Goal: Task Accomplishment & Management: Complete application form

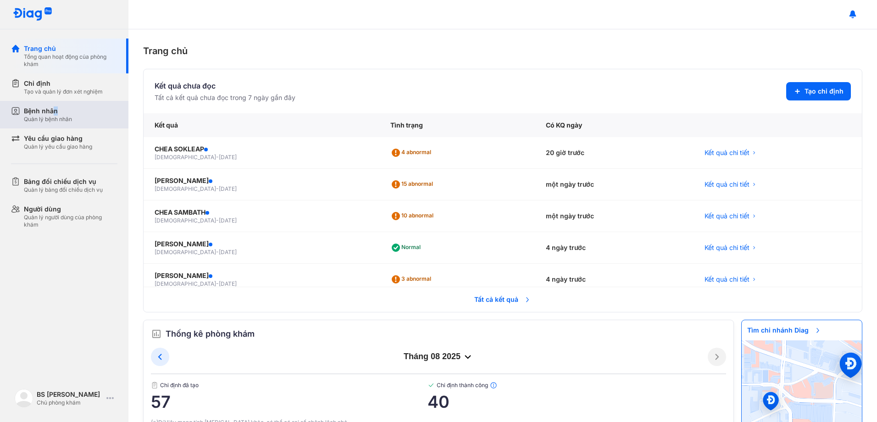
click at [57, 111] on div "Bệnh nhân" at bounding box center [48, 110] width 48 height 9
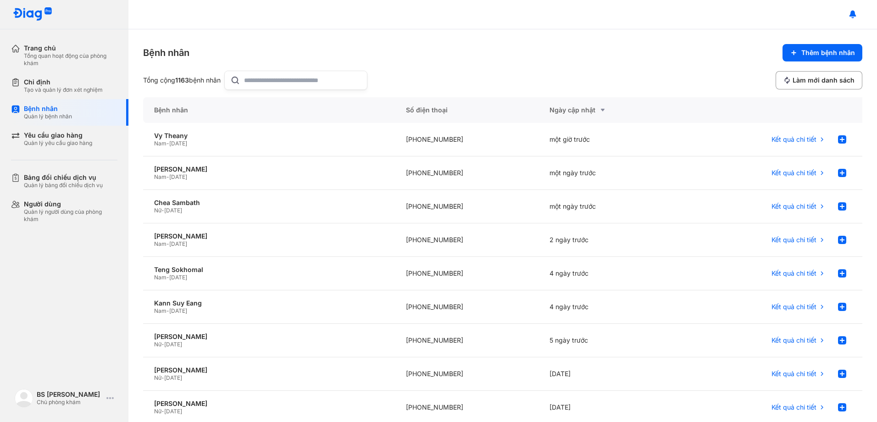
click at [291, 84] on input "text" at bounding box center [302, 80] width 117 height 18
drag, startPoint x: 34, startPoint y: 91, endPoint x: 98, endPoint y: 93, distance: 63.8
click at [36, 90] on div "Tạo và quản lý đơn xét nghiệm" at bounding box center [63, 89] width 79 height 7
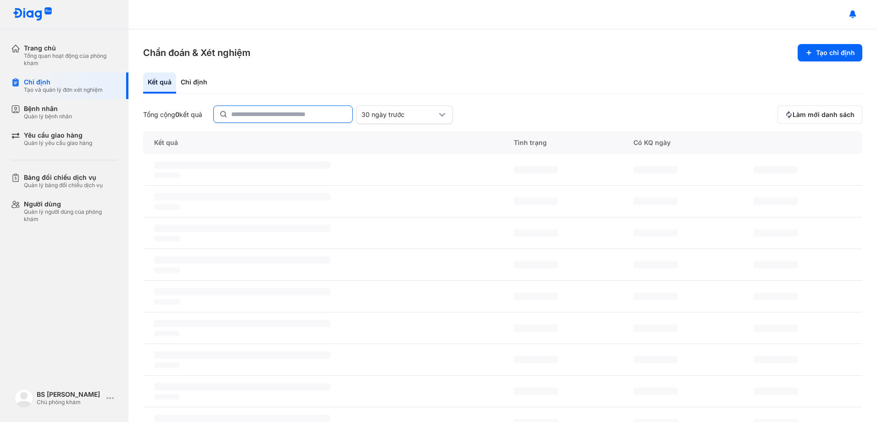
click at [262, 115] on input "text" at bounding box center [289, 114] width 116 height 17
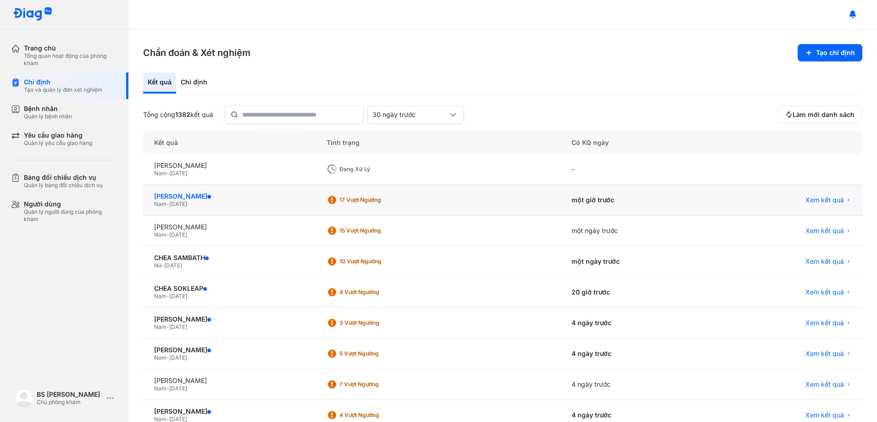
click at [192, 196] on div "[PERSON_NAME]" at bounding box center [229, 196] width 150 height 8
click at [200, 199] on div "[PERSON_NAME]" at bounding box center [229, 196] width 150 height 8
click at [186, 195] on div "[PERSON_NAME]" at bounding box center [229, 196] width 150 height 8
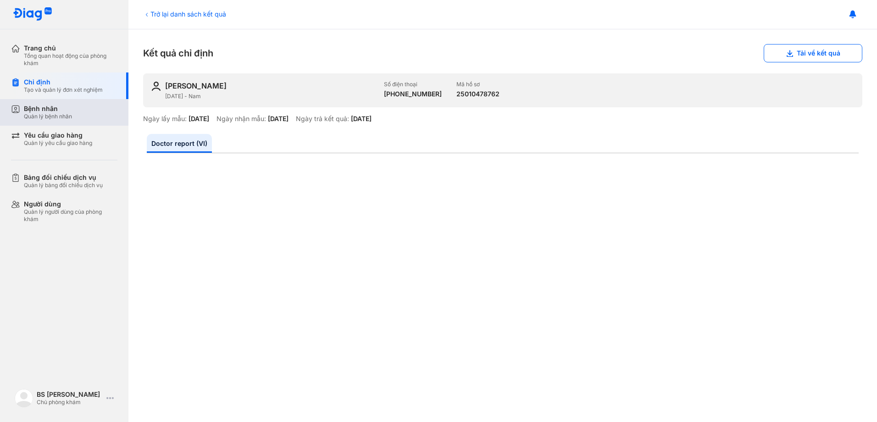
click at [54, 111] on div "Bệnh nhân" at bounding box center [48, 109] width 48 height 8
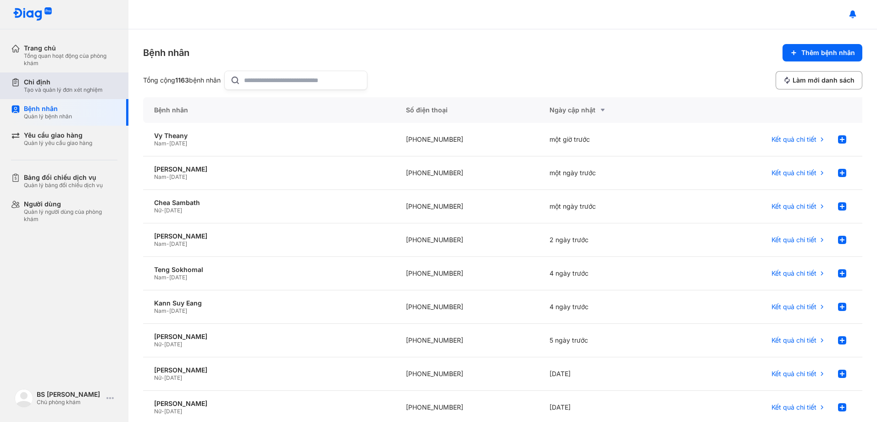
click at [67, 90] on div "Tạo và quản lý đơn xét nghiệm" at bounding box center [63, 89] width 79 height 7
click at [70, 112] on div "Bệnh nhân" at bounding box center [48, 109] width 48 height 8
click at [58, 86] on div "Chỉ định" at bounding box center [63, 82] width 79 height 8
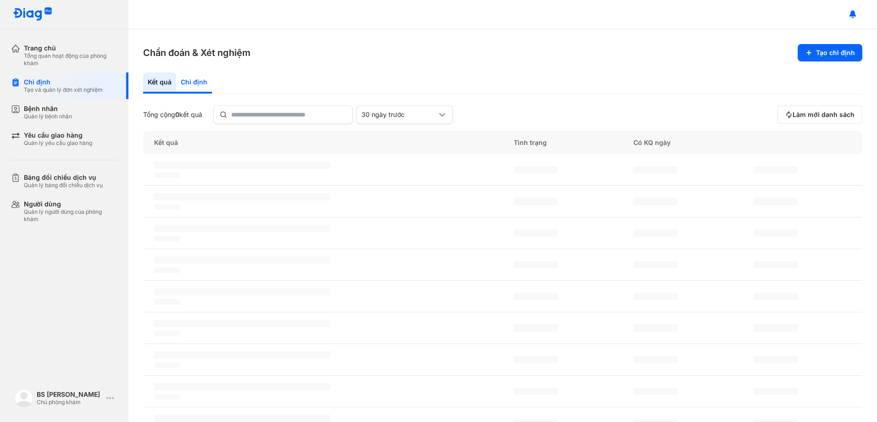
click at [187, 81] on div "Chỉ định" at bounding box center [194, 82] width 36 height 21
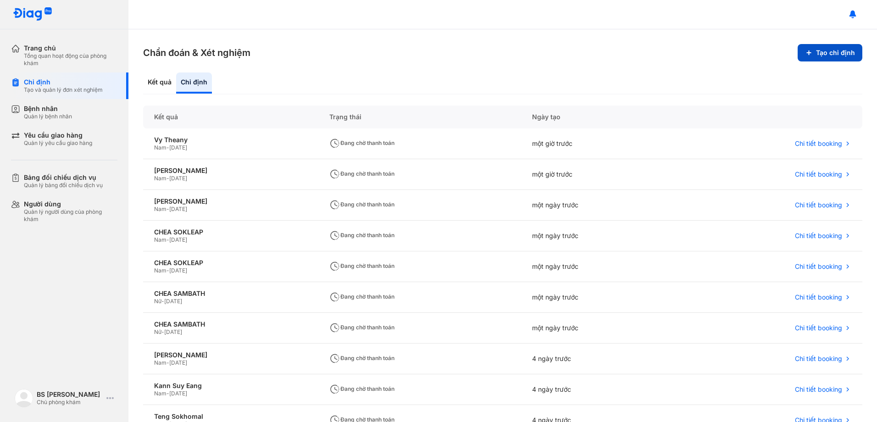
click at [816, 53] on button "Tạo chỉ định" at bounding box center [830, 52] width 65 height 17
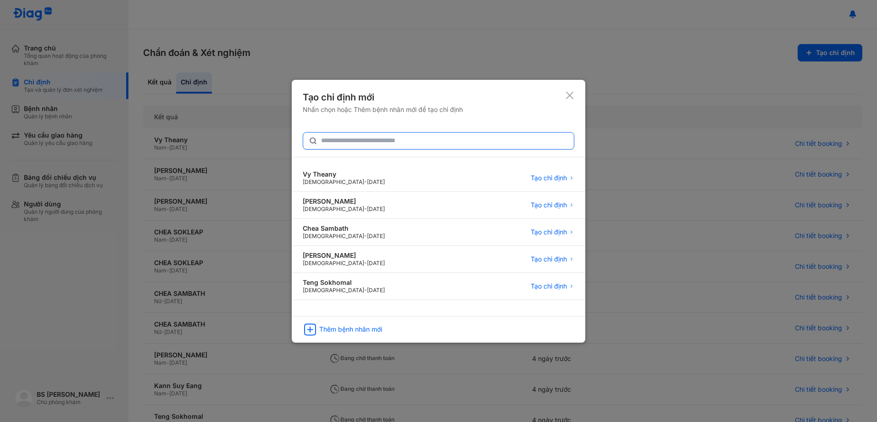
click at [350, 142] on input "text" at bounding box center [444, 141] width 247 height 17
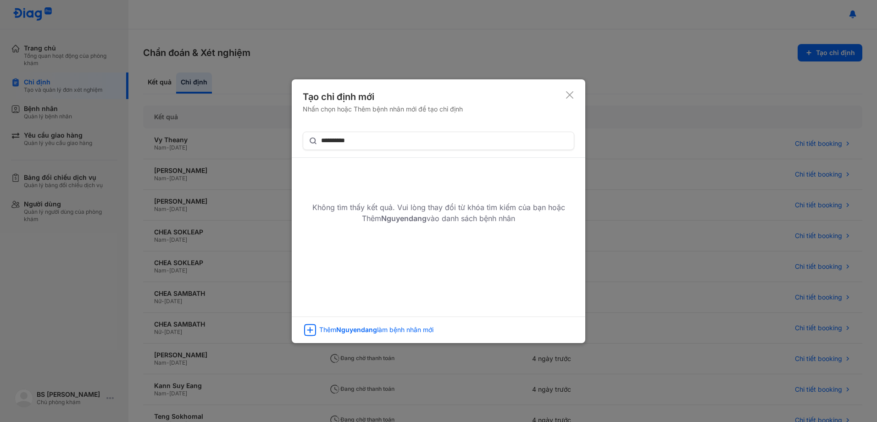
drag, startPoint x: 349, startPoint y: 142, endPoint x: 518, endPoint y: 184, distance: 173.5
click at [530, 203] on div "Không tìm thấy kết quả. Vui lòng thay đổi từ khóa tìm kiếm của bạn hoặc Thêm Ng…" at bounding box center [439, 213] width 294 height 22
click at [345, 141] on input "**********" at bounding box center [444, 141] width 247 height 17
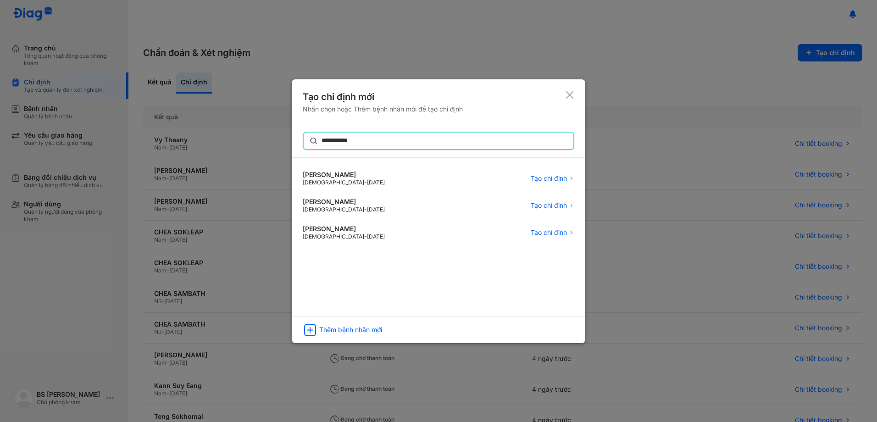
click at [392, 138] on input "**********" at bounding box center [445, 141] width 246 height 17
type input "**********"
drag, startPoint x: 555, startPoint y: 232, endPoint x: 535, endPoint y: 233, distance: 19.3
click at [555, 232] on span "Tạo chỉ định" at bounding box center [549, 233] width 36 height 8
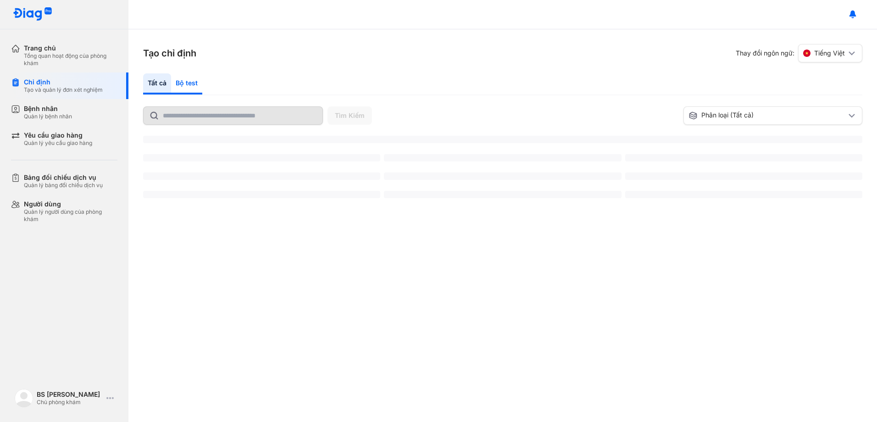
click at [184, 83] on div "Bộ test" at bounding box center [186, 83] width 31 height 21
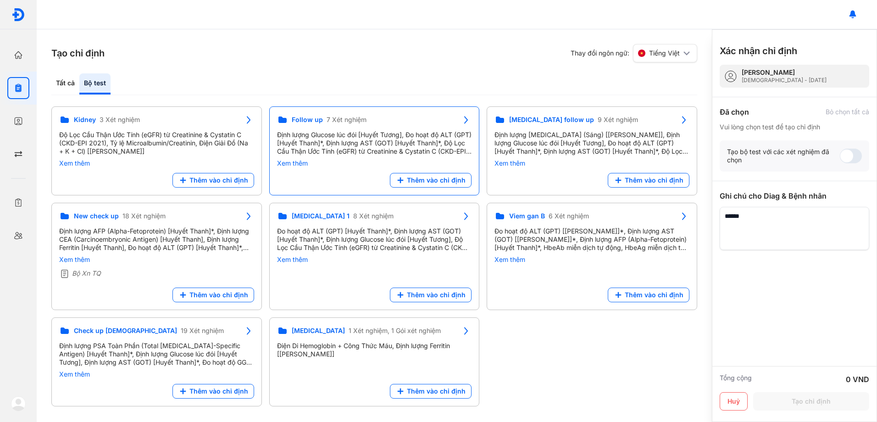
click at [381, 144] on div "Định lượng Glucose lúc đói [Huyết Tương], Đo hoạt độ ALT (GPT) [Huyết Thanh]*, …" at bounding box center [374, 143] width 195 height 25
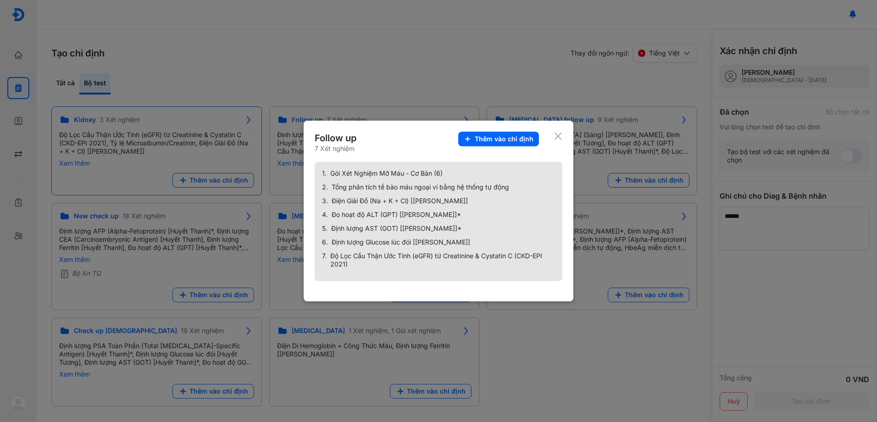
drag, startPoint x: 502, startPoint y: 139, endPoint x: 181, endPoint y: 127, distance: 321.4
click at [501, 139] on span "Thêm vào chỉ định" at bounding box center [504, 139] width 59 height 8
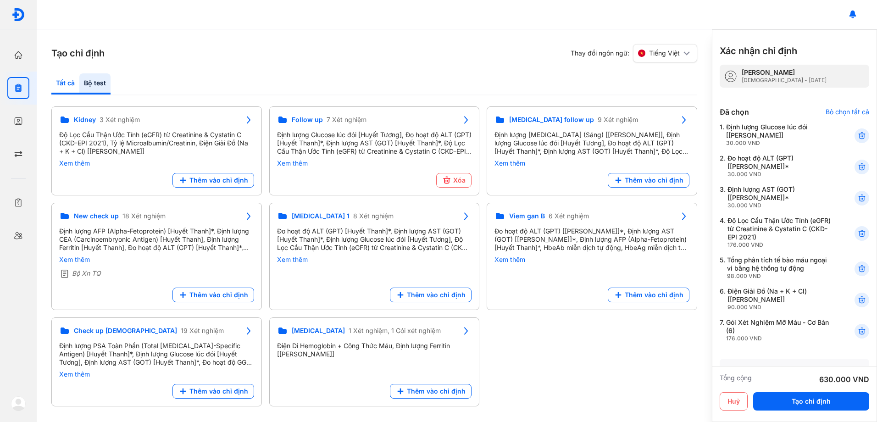
drag, startPoint x: 68, startPoint y: 78, endPoint x: 53, endPoint y: 95, distance: 22.1
click at [79, 78] on div "Tất cả" at bounding box center [94, 83] width 31 height 21
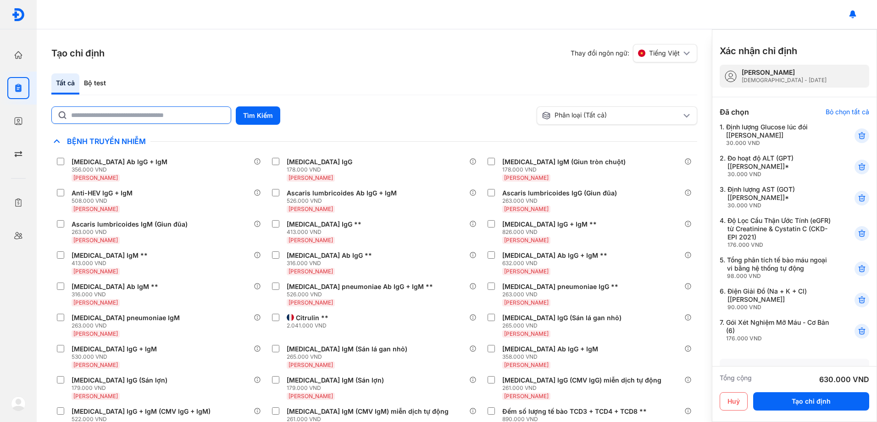
click at [153, 117] on input "text" at bounding box center [148, 115] width 154 height 17
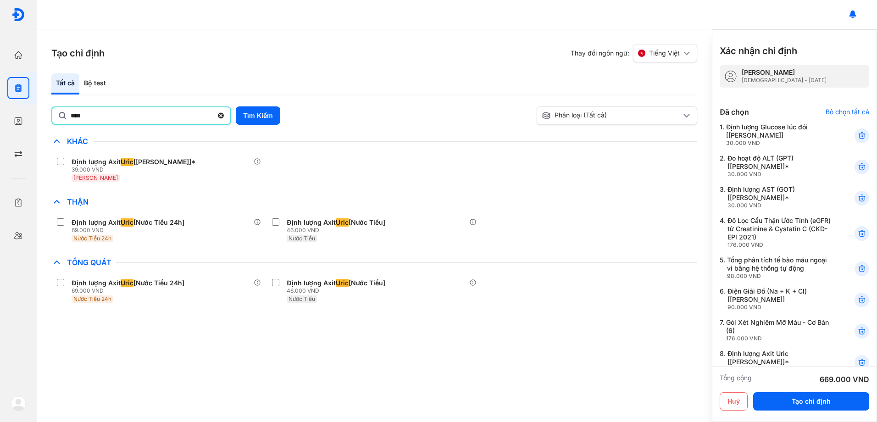
drag, startPoint x: 101, startPoint y: 115, endPoint x: 0, endPoint y: 89, distance: 104.7
click at [0, 115] on html "Trang chủ Tổng quan hoạt động của phòng khám Chỉ định Tạo và quản lý đơn xét ng…" at bounding box center [438, 211] width 877 height 422
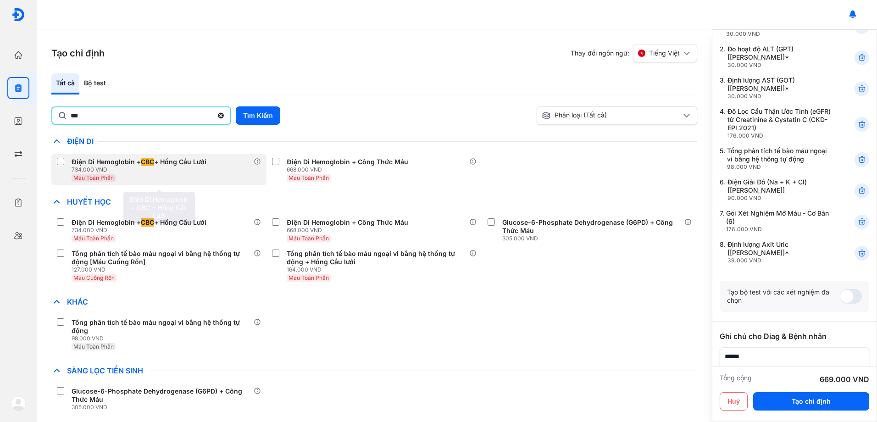
scroll to position [5, 0]
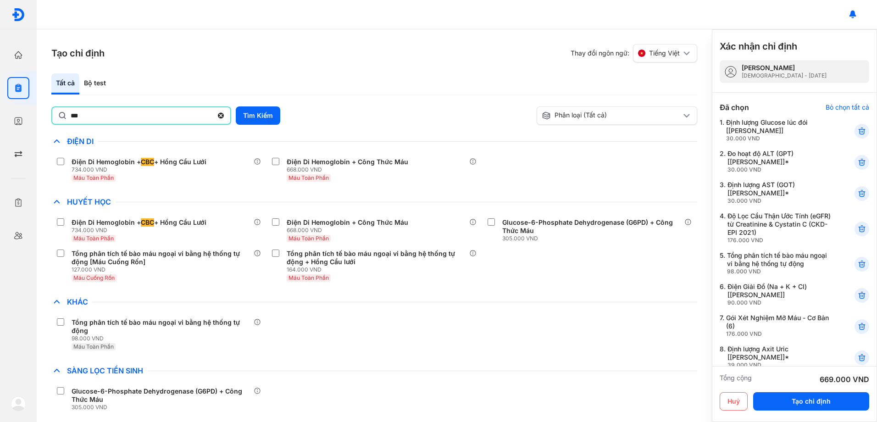
drag, startPoint x: 80, startPoint y: 127, endPoint x: -2, endPoint y: 147, distance: 84.7
click at [0, 147] on html "Trang chủ Tổng quan hoạt động của phòng khám Chỉ định Tạo và quản lý đơn xét ng…" at bounding box center [438, 211] width 877 height 422
type input "******"
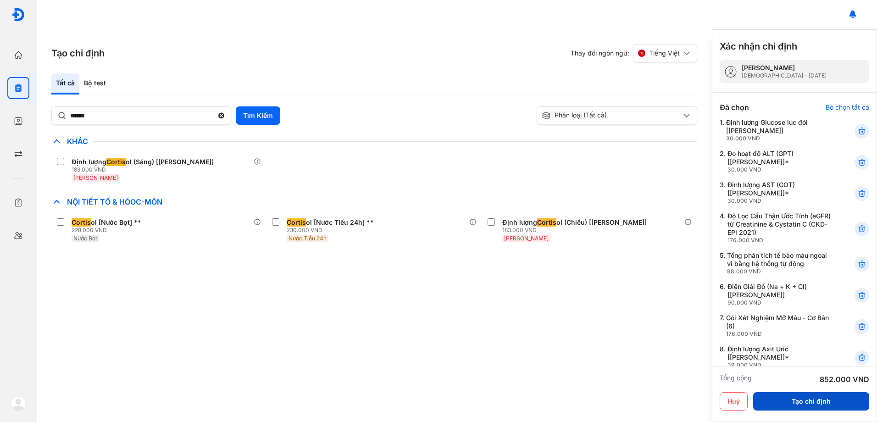
click at [804, 396] on button "Tạo chỉ định" at bounding box center [811, 401] width 116 height 18
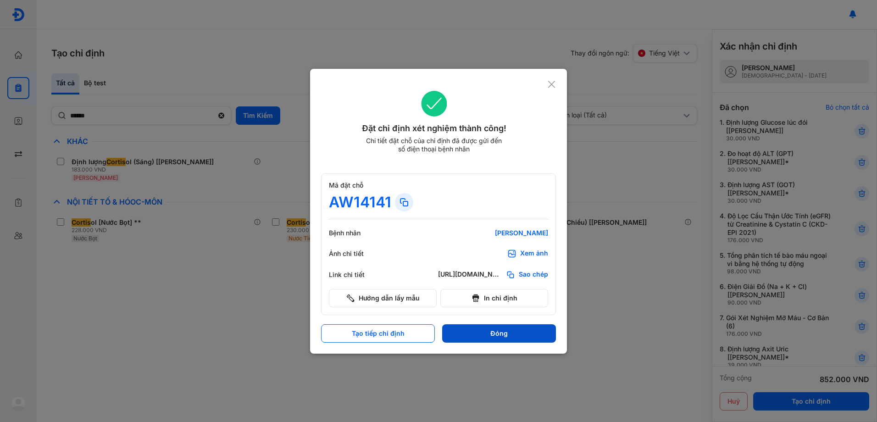
click at [511, 329] on button "Đóng" at bounding box center [499, 333] width 114 height 18
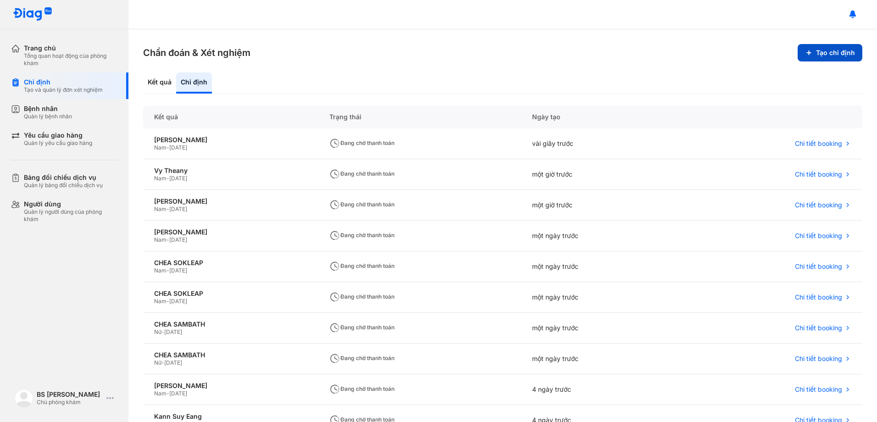
click at [815, 50] on button "Tạo chỉ định" at bounding box center [830, 52] width 65 height 17
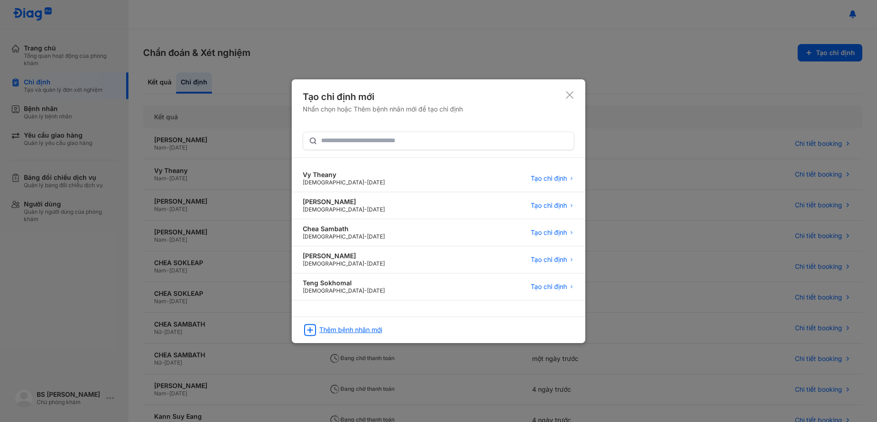
click at [369, 334] on div "Thêm bệnh nhân mới" at bounding box center [439, 327] width 294 height 21
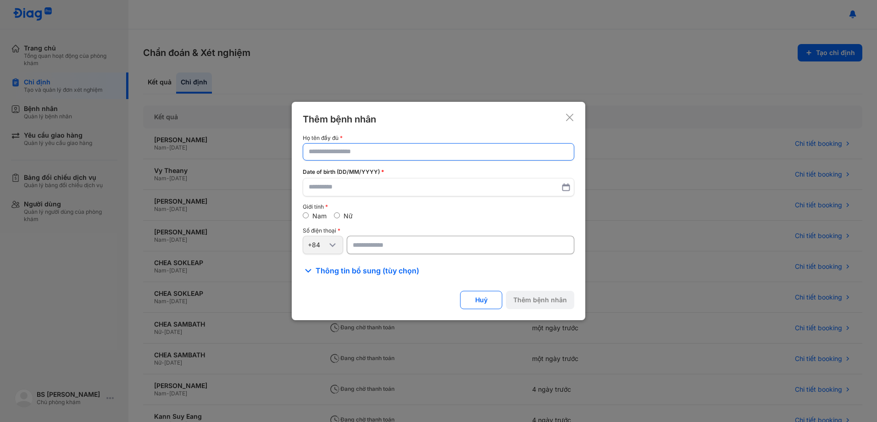
click at [377, 151] on input "text" at bounding box center [439, 152] width 260 height 17
type input "*"
type input "**********"
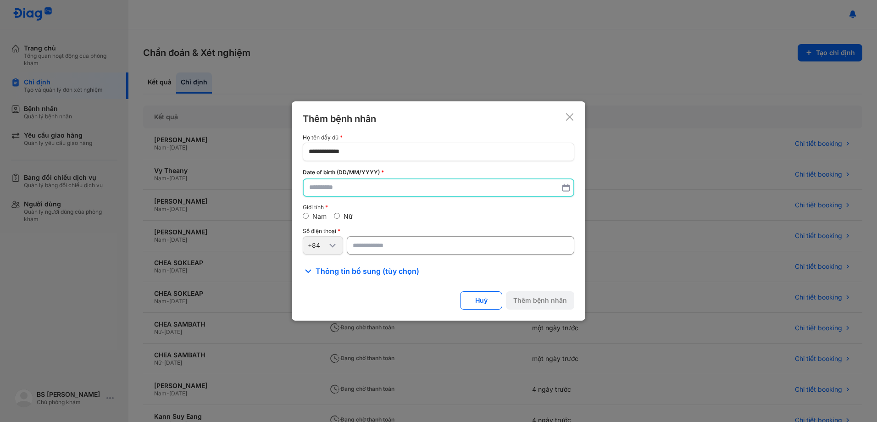
click at [326, 188] on input "text" at bounding box center [438, 187] width 259 height 17
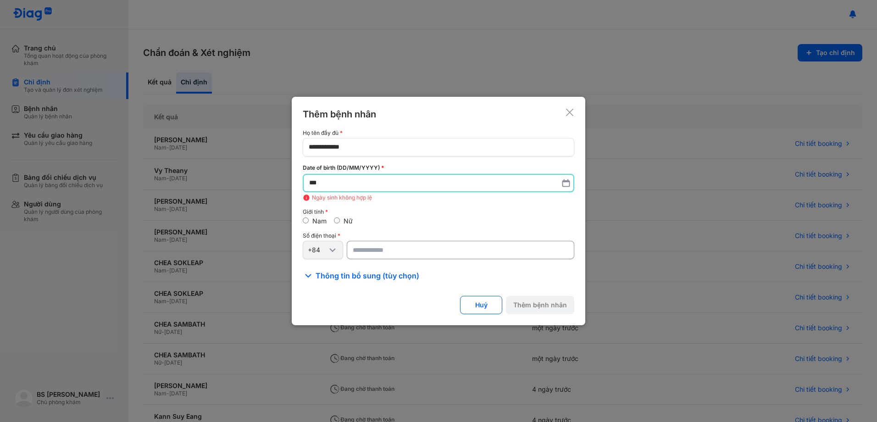
type input "*"
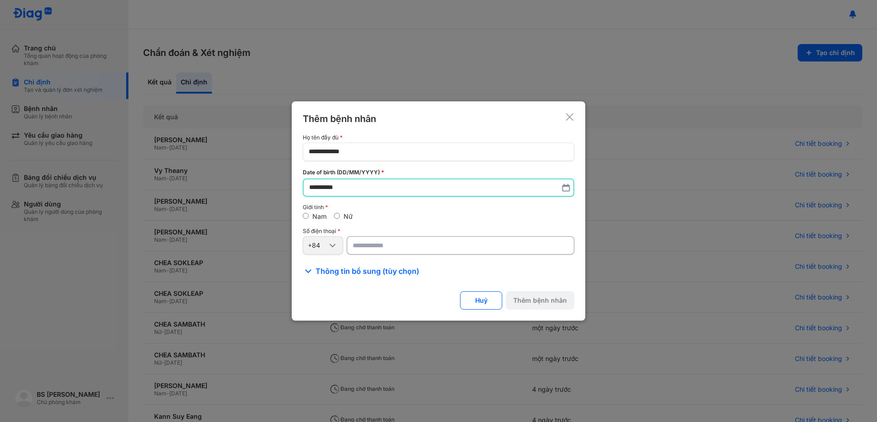
type input "**********"
drag, startPoint x: 373, startPoint y: 241, endPoint x: 457, endPoint y: 241, distance: 83.0
click at [374, 241] on input "number" at bounding box center [461, 245] width 228 height 18
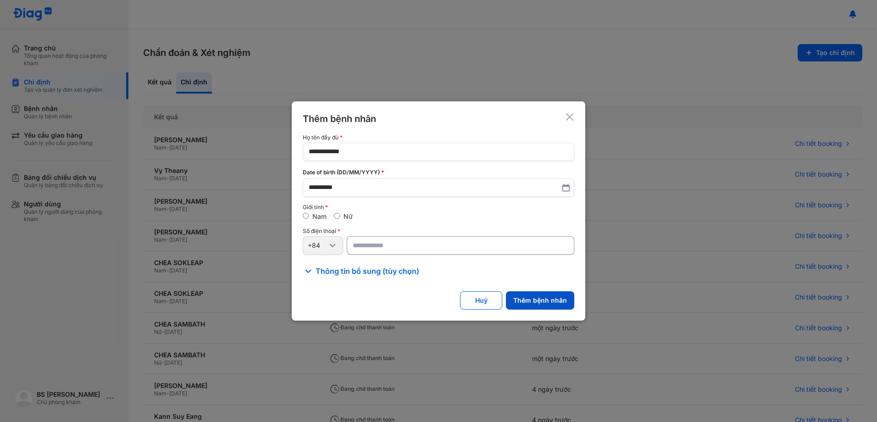
type input "**********"
click at [540, 302] on button "Thêm bệnh nhân" at bounding box center [540, 300] width 68 height 18
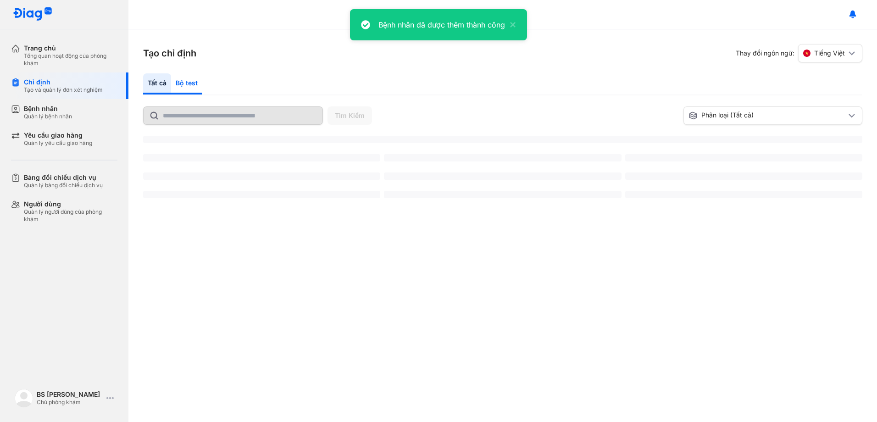
click at [189, 83] on div "Bộ test" at bounding box center [186, 83] width 31 height 21
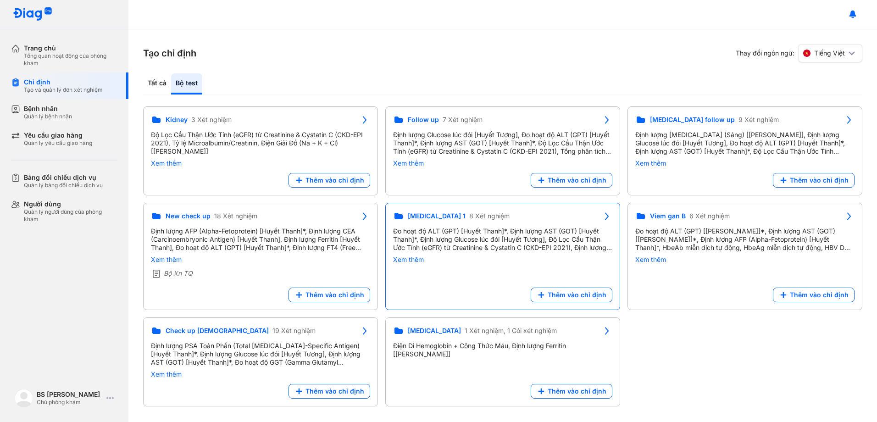
click at [480, 242] on div "Đo hoạt độ ALT (GPT) [Huyết Thanh]*, Định lượng AST (GOT) [Huyết Thanh]*, Định …" at bounding box center [502, 239] width 219 height 25
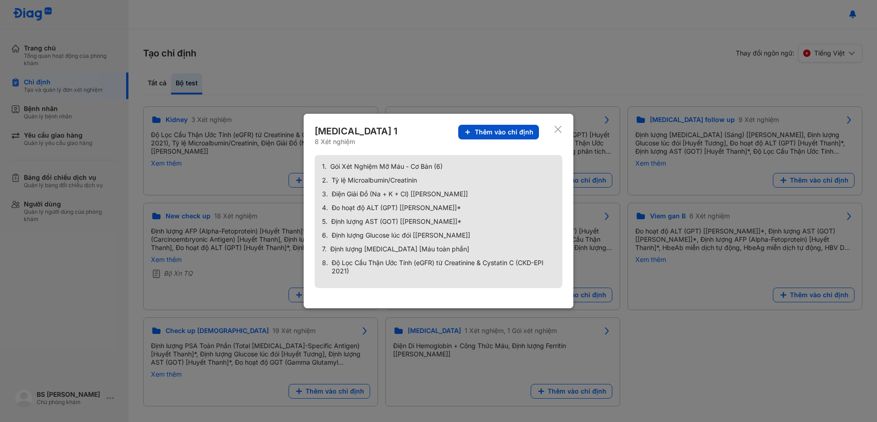
click at [512, 130] on span "Thêm vào chỉ định" at bounding box center [504, 132] width 59 height 8
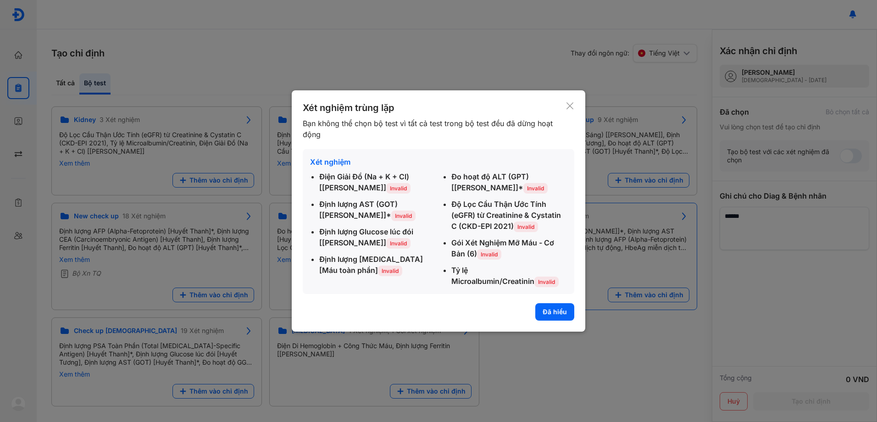
drag, startPoint x: 552, startPoint y: 314, endPoint x: 537, endPoint y: 308, distance: 16.1
click at [552, 313] on button "Đã hiểu" at bounding box center [554, 311] width 39 height 17
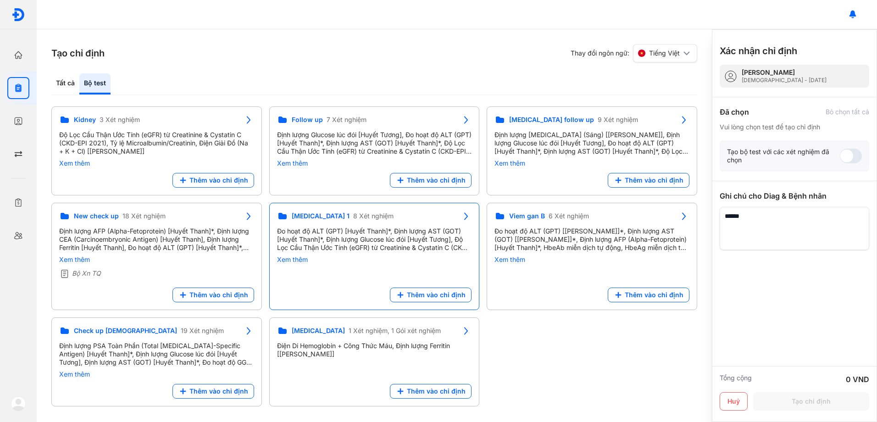
click at [362, 231] on div "Đo hoạt độ ALT (GPT) [Huyết Thanh]*, Định lượng AST (GOT) [Huyết Thanh]*, Định …" at bounding box center [374, 239] width 195 height 25
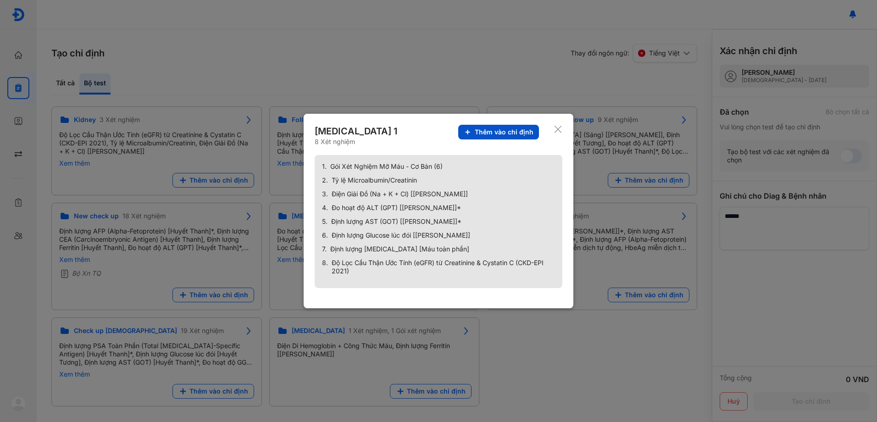
click at [499, 129] on span "Thêm vào chỉ định" at bounding box center [504, 132] width 59 height 8
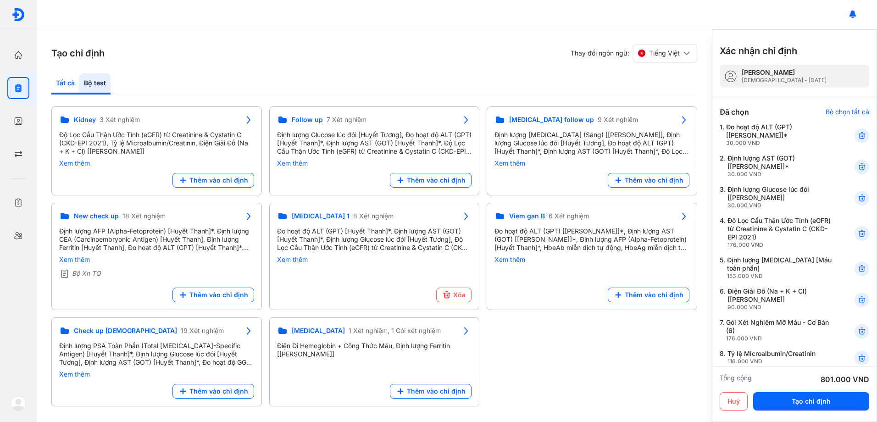
drag, startPoint x: 67, startPoint y: 81, endPoint x: 83, endPoint y: 94, distance: 20.6
click at [79, 81] on div "Tất cả" at bounding box center [94, 83] width 31 height 21
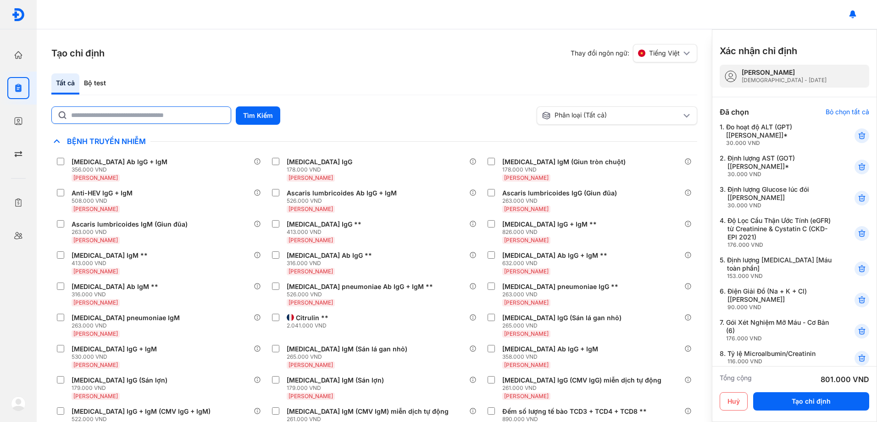
click at [118, 116] on input "text" at bounding box center [148, 115] width 154 height 17
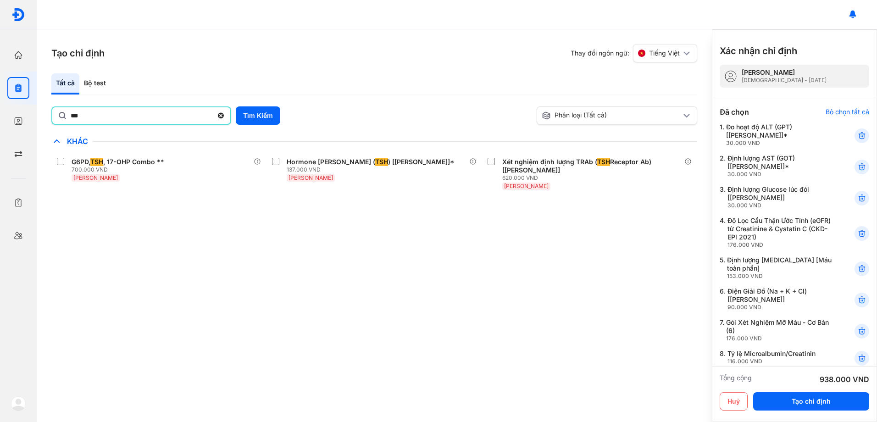
drag, startPoint x: 120, startPoint y: 117, endPoint x: -2, endPoint y: 117, distance: 122.0
click at [0, 117] on html "Trang chủ Tổng quan hoạt động của phòng khám Chỉ định Tạo và quản lý đơn xét ng…" at bounding box center [438, 211] width 877 height 422
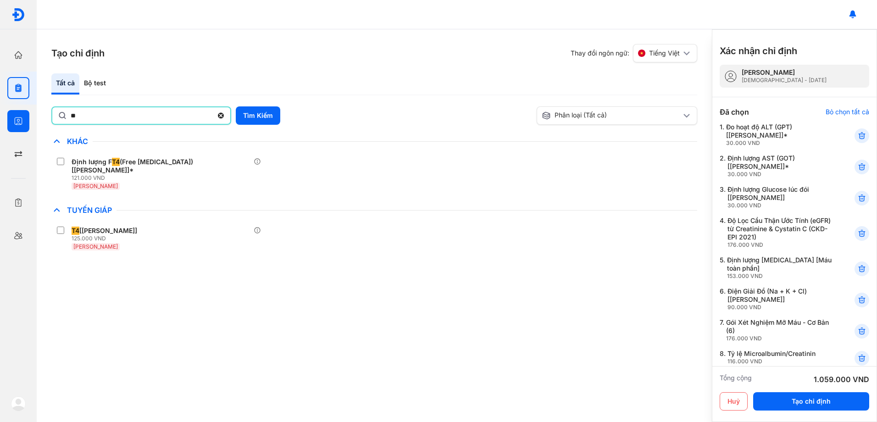
drag, startPoint x: 100, startPoint y: 118, endPoint x: 3, endPoint y: 115, distance: 96.4
click at [3, 115] on div "Trang chủ Tổng quan hoạt động của phòng khám Chỉ định Tạo và quản lý đơn xét ng…" at bounding box center [438, 211] width 877 height 422
type input "****"
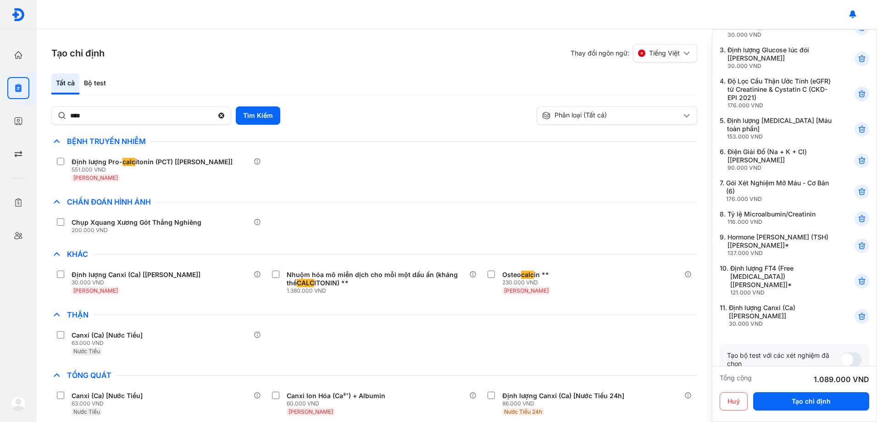
scroll to position [229, 0]
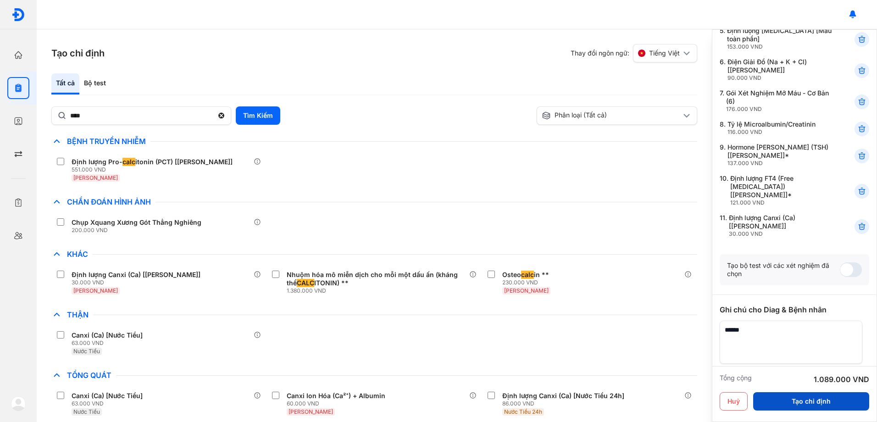
click at [814, 398] on button "Tạo chỉ định" at bounding box center [811, 401] width 116 height 18
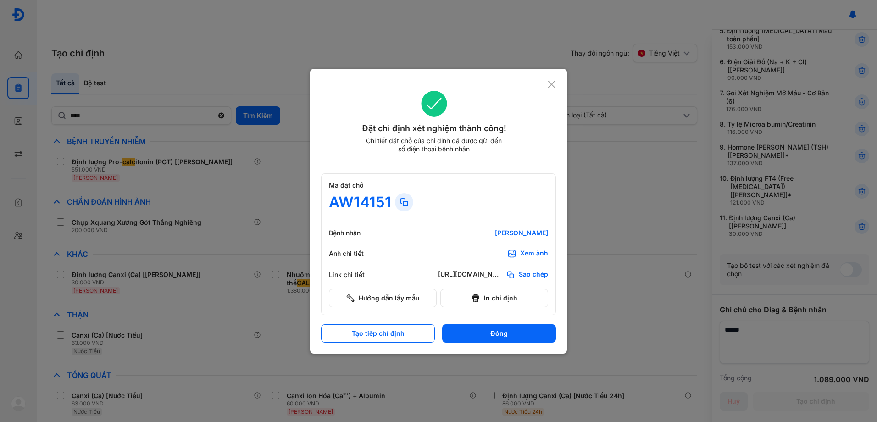
scroll to position [0, 0]
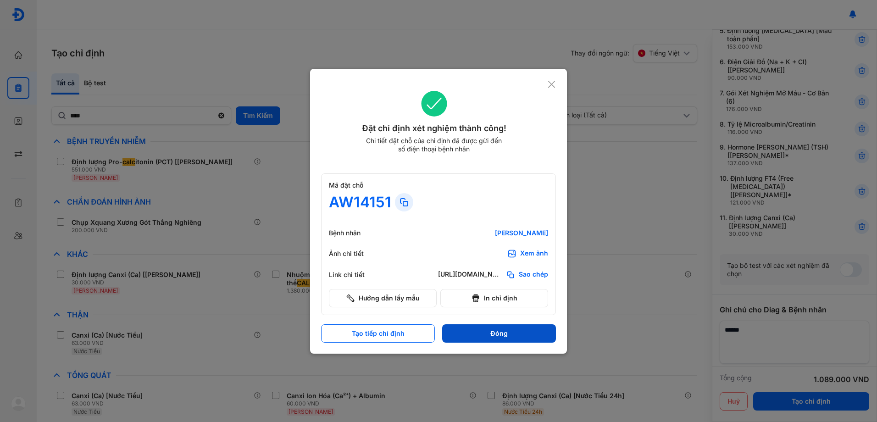
click at [496, 330] on button "Đóng" at bounding box center [499, 333] width 114 height 18
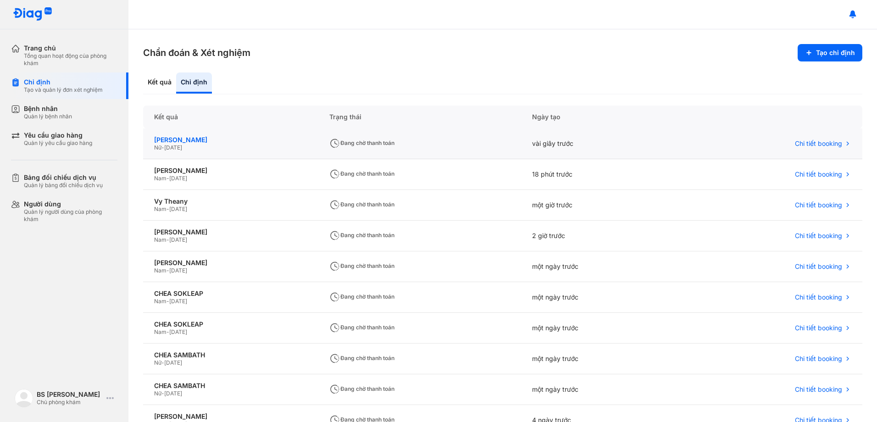
click at [178, 139] on div "[PERSON_NAME]" at bounding box center [230, 140] width 153 height 8
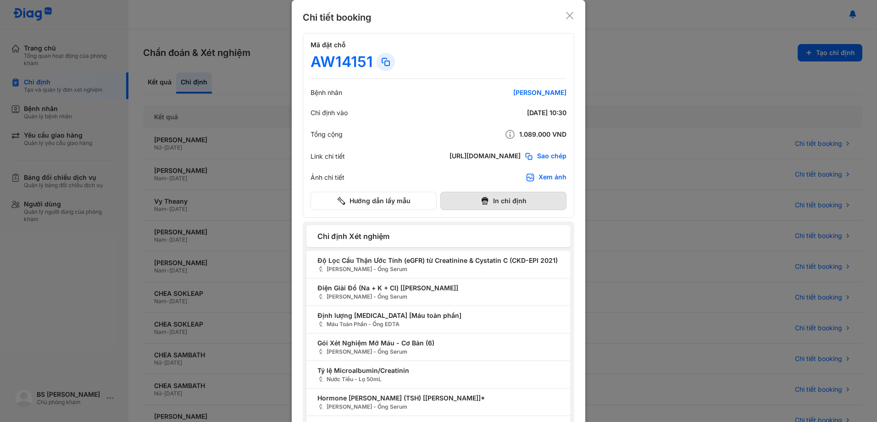
click at [497, 201] on button "In chỉ định" at bounding box center [503, 201] width 126 height 18
drag, startPoint x: 570, startPoint y: 15, endPoint x: 502, endPoint y: 0, distance: 69.4
click at [570, 15] on icon at bounding box center [569, 15] width 9 height 9
